Goal: Check status: Check status

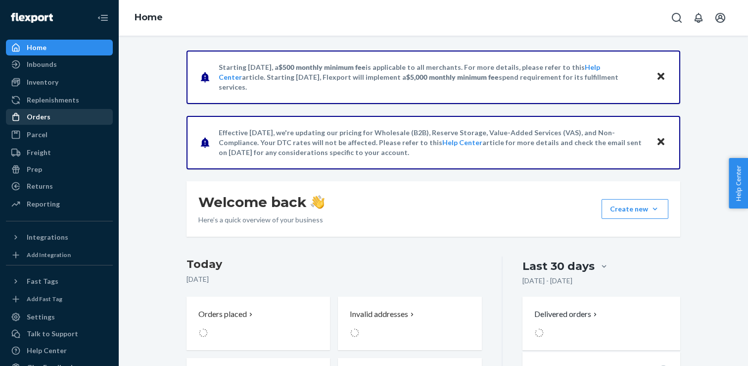
click at [51, 118] on div "Orders" at bounding box center [59, 117] width 105 height 14
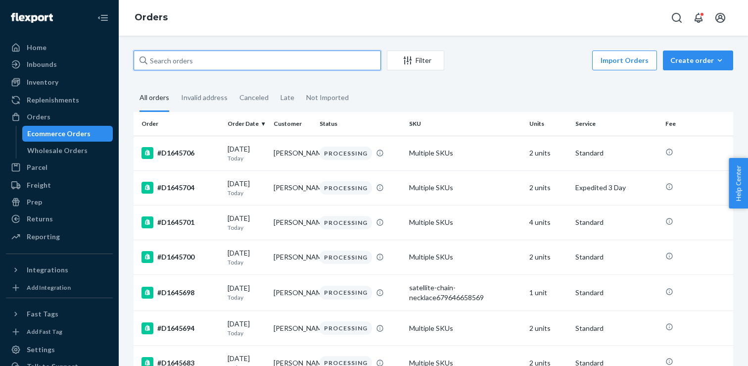
click at [209, 54] on input "text" at bounding box center [257, 60] width 247 height 20
paste input "D1644815"
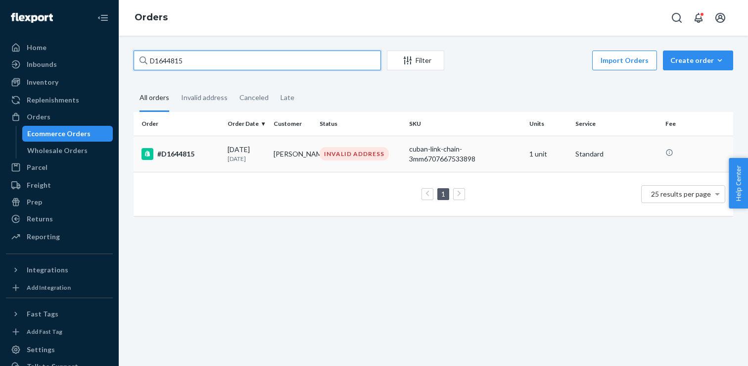
type input "D1644815"
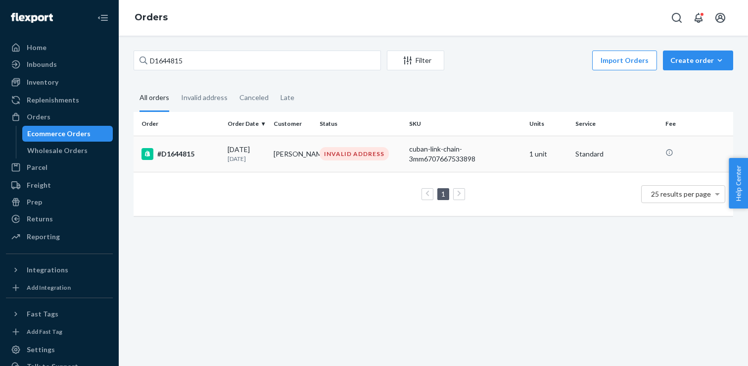
click at [162, 146] on td "#D1644815" at bounding box center [179, 154] width 90 height 36
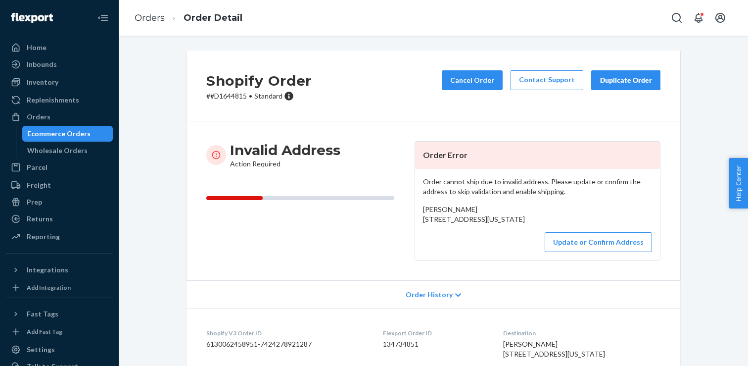
click at [619, 280] on div "Invalid Address Action Required Order Error Order cannot ship due to invalid ad…" at bounding box center [434, 200] width 494 height 159
click at [608, 252] on button "Update or Confirm Address" at bounding box center [598, 242] width 107 height 20
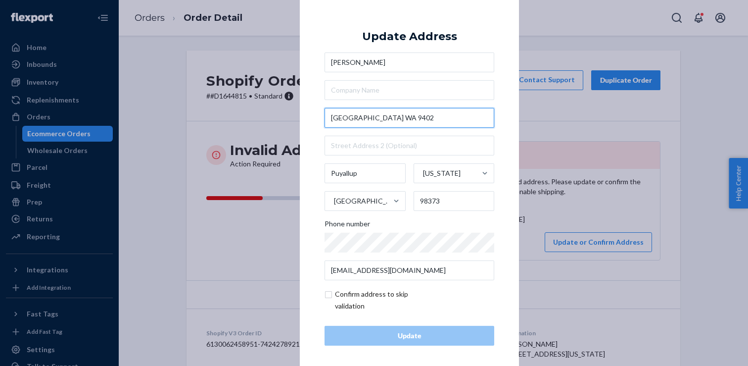
click at [437, 115] on input "124th st CT e Puyallup WA 9402" at bounding box center [410, 118] width 170 height 20
paste input "9402 124th ST CT E Puyallup WA 98373"
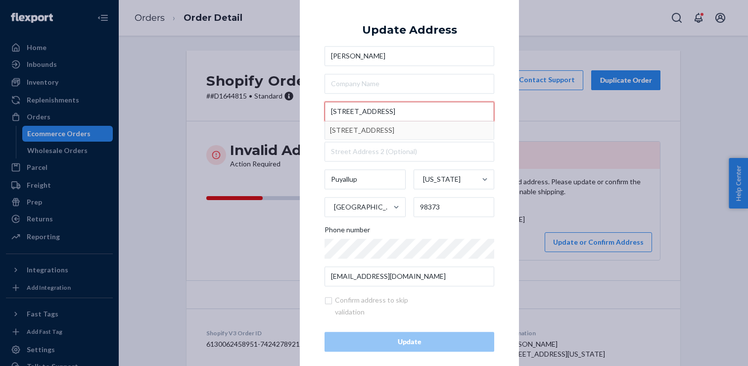
type input "9402 124th ST CT E Puyallup WA 98373"
type input "South Hill"
type input "9402 124th St Ct E"
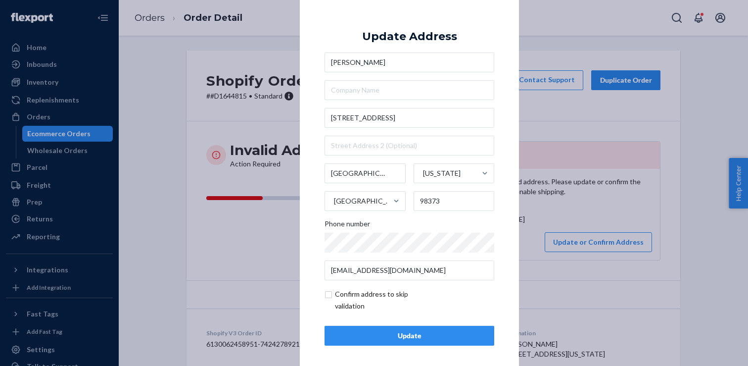
click at [392, 331] on div "Update" at bounding box center [409, 336] width 153 height 10
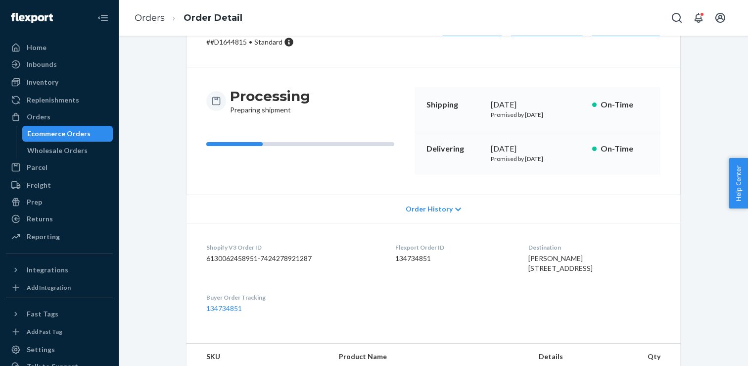
scroll to position [60, 0]
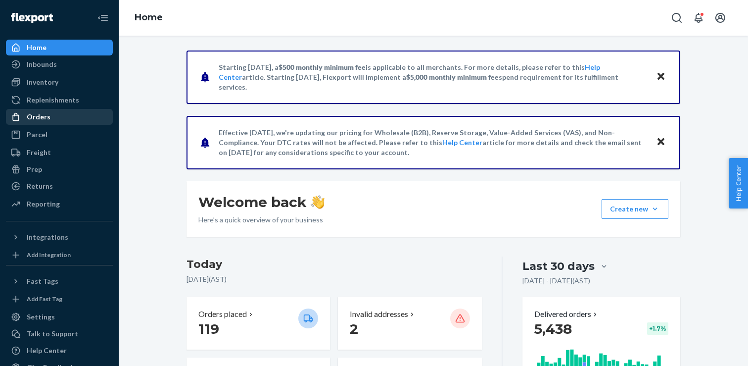
click at [65, 111] on div "Orders" at bounding box center [59, 117] width 105 height 14
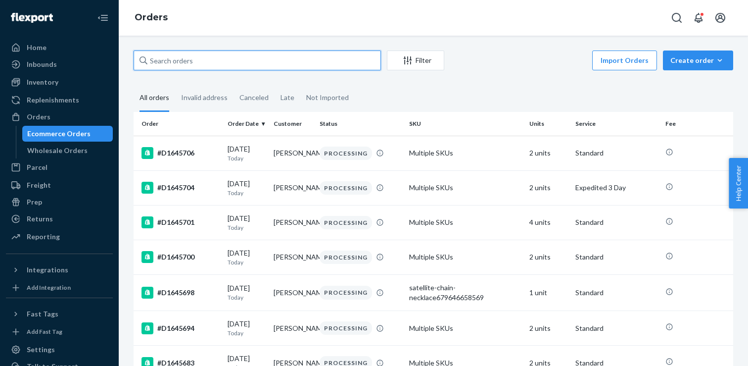
click at [184, 66] on input "text" at bounding box center [257, 60] width 247 height 20
paste input "D1645093"
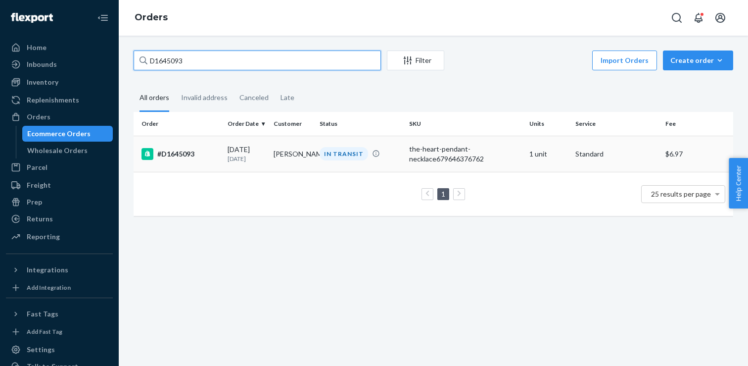
type input "D1645093"
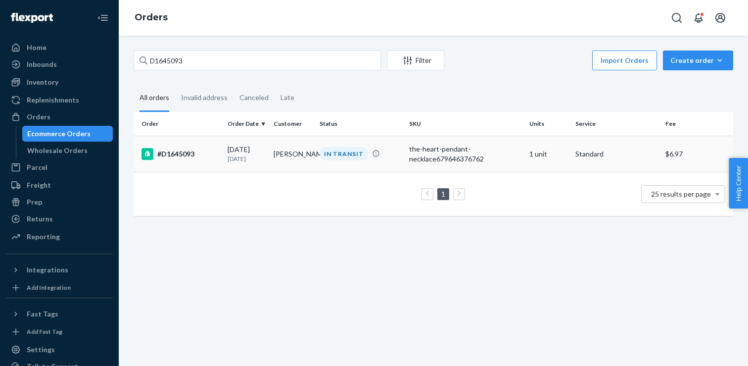
click at [161, 158] on div "#D1645093" at bounding box center [181, 154] width 78 height 12
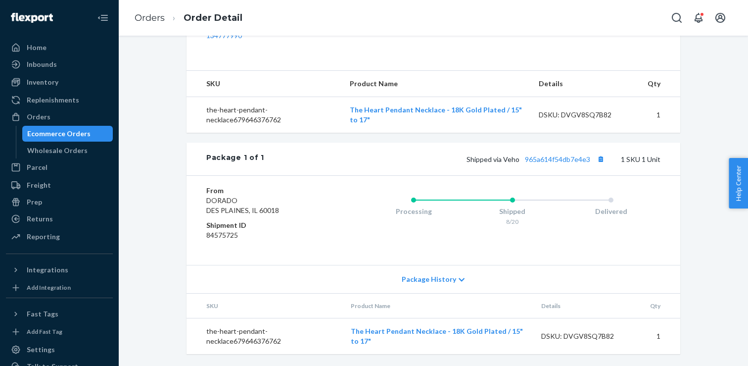
scroll to position [346, 0]
click at [538, 156] on link "965a614f54db7e4e3" at bounding box center [557, 159] width 65 height 8
